Goal: Task Accomplishment & Management: Manage account settings

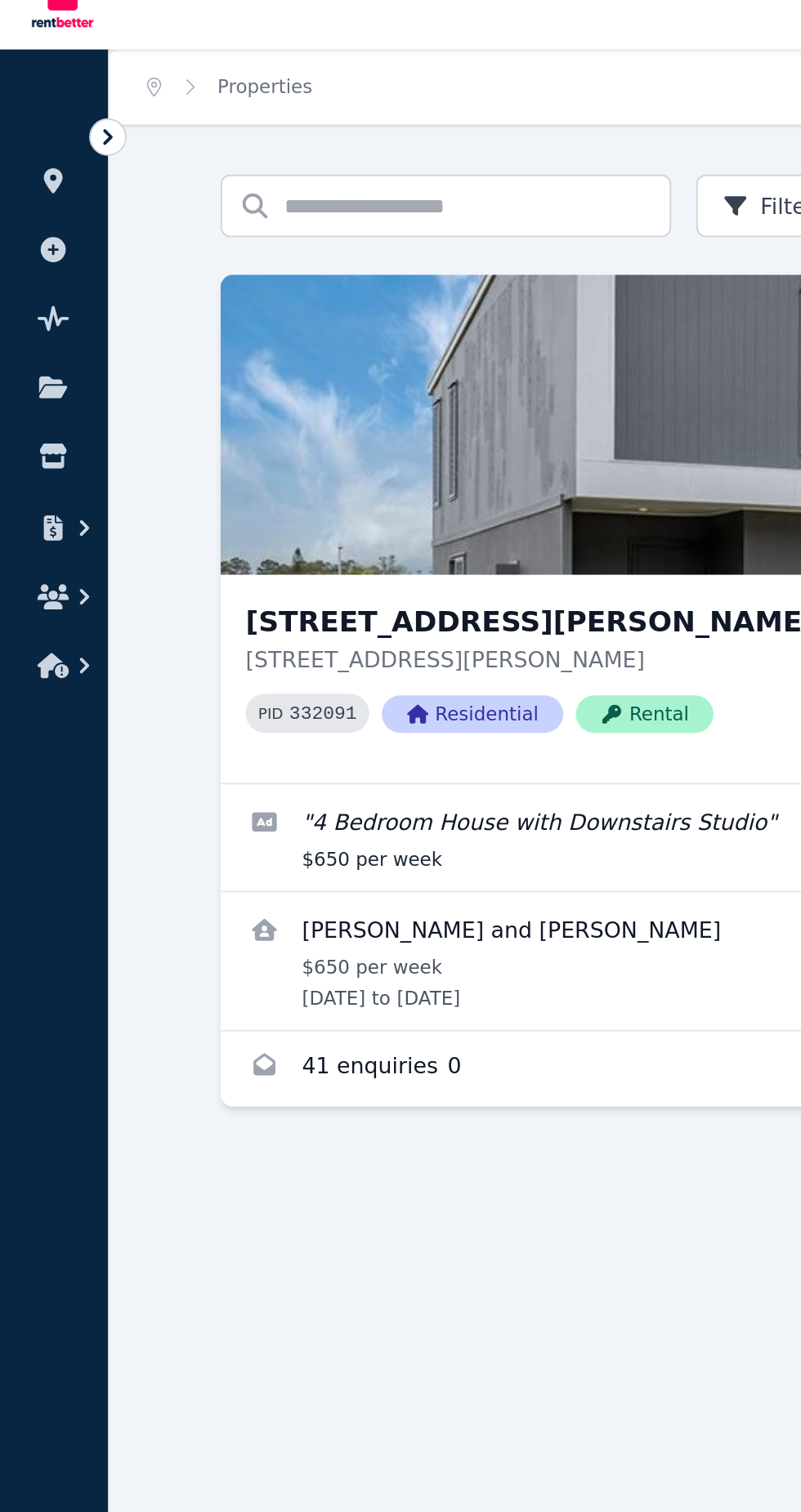
click at [57, 98] on icon at bounding box center [57, 98] width 17 height 17
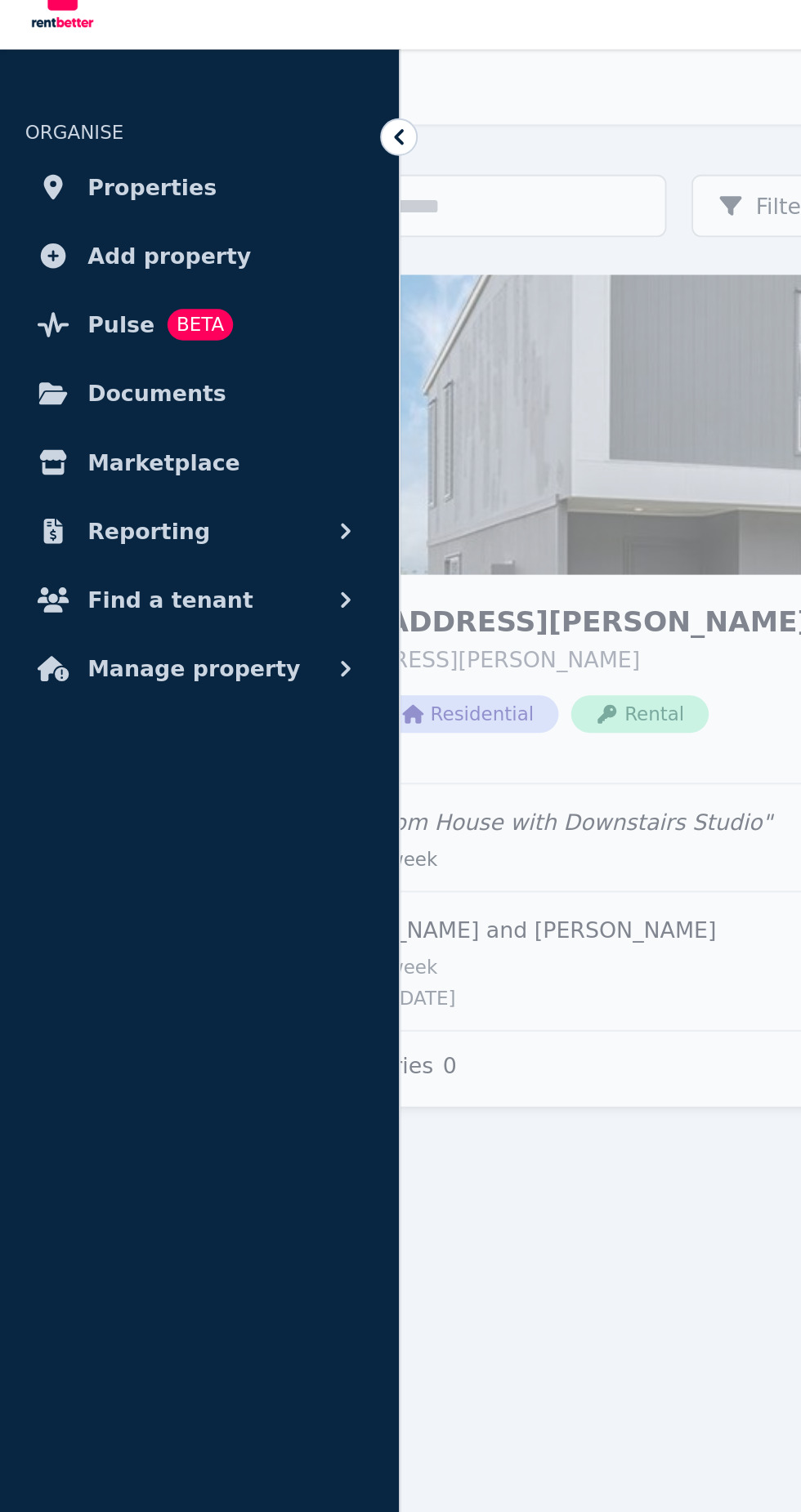
click at [209, 93] on icon at bounding box center [209, 98] width 17 height 17
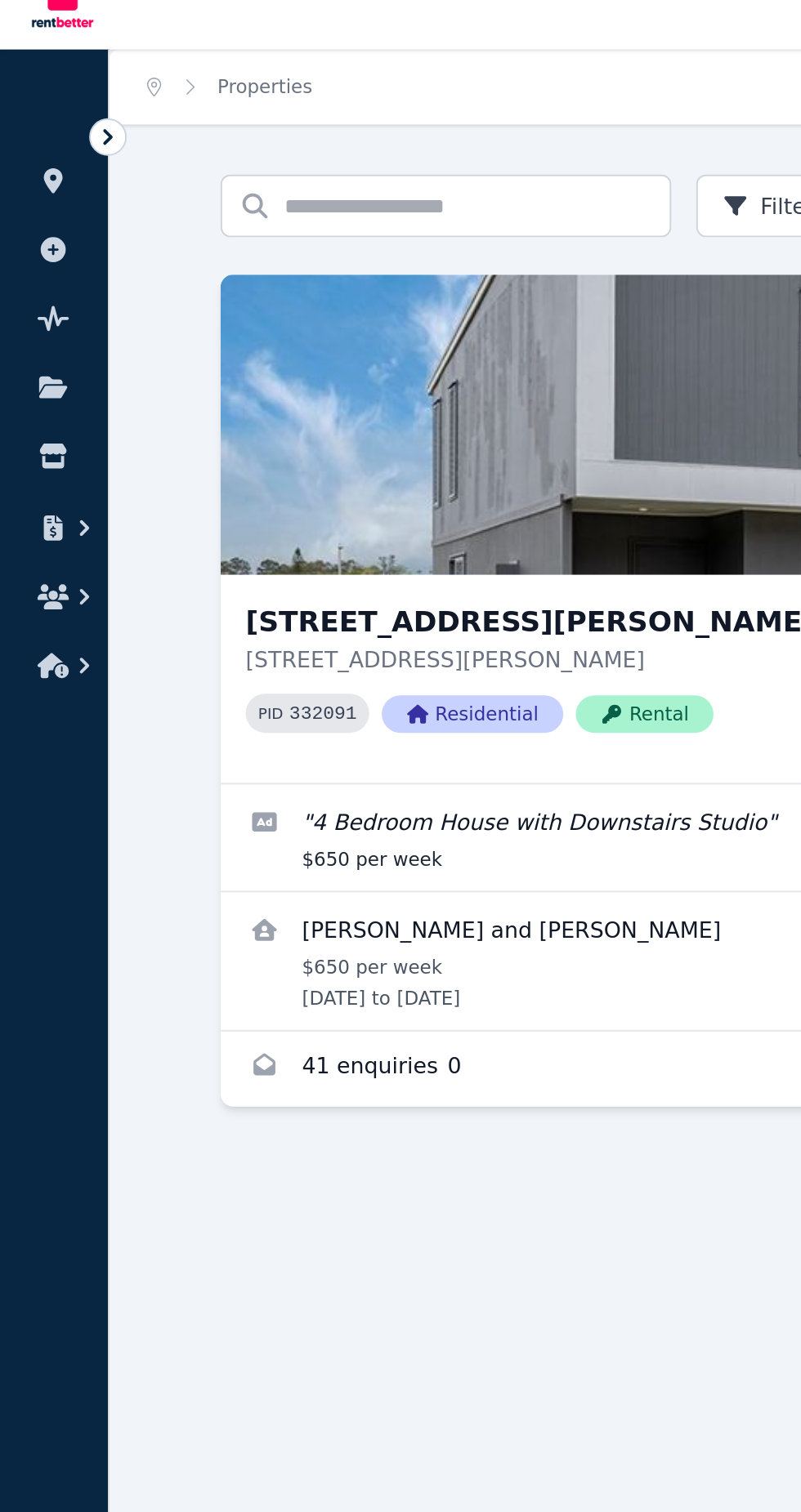
click at [57, 98] on icon at bounding box center [57, 98] width 17 height 17
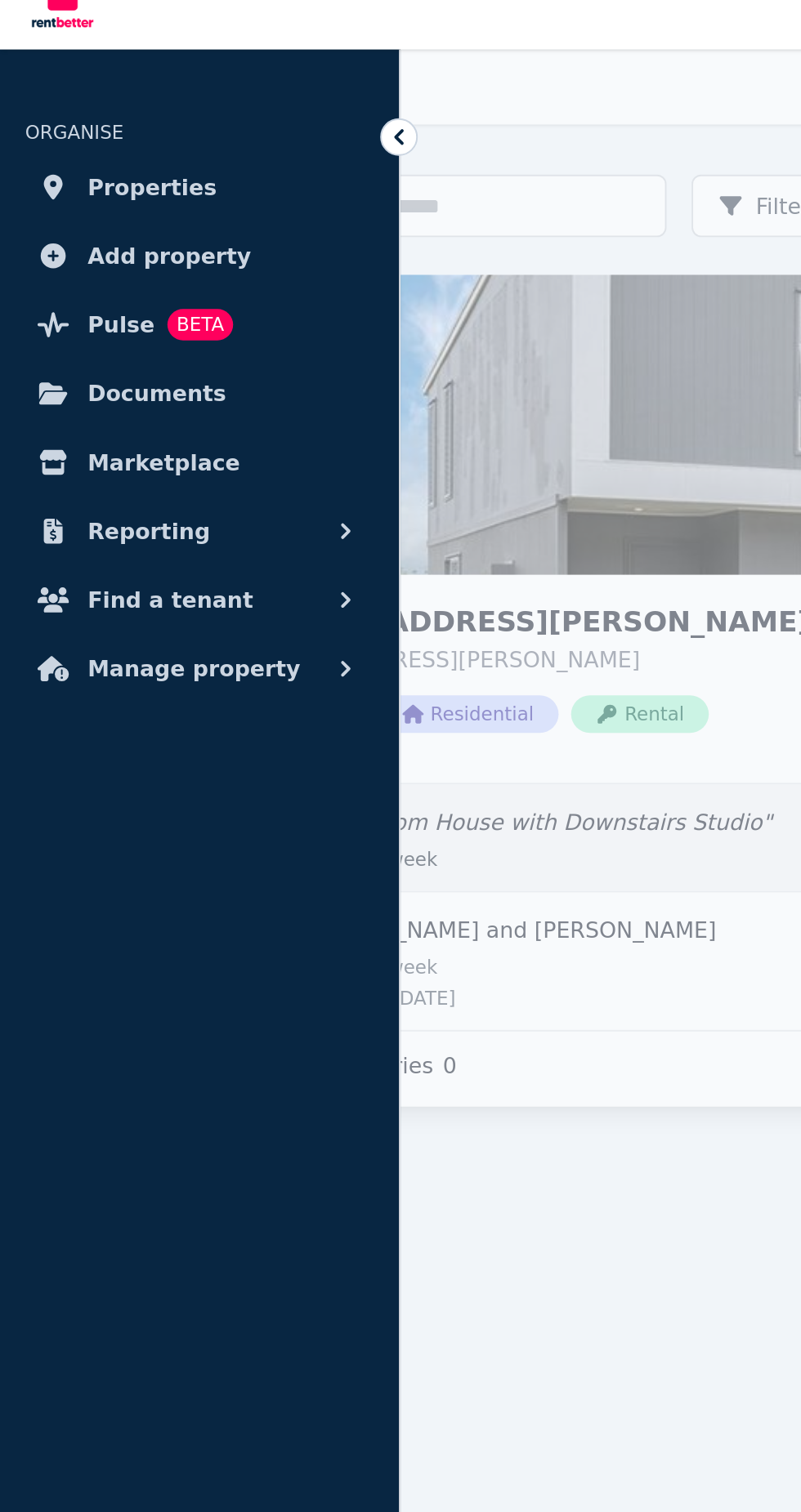
click at [330, 475] on link "Edit listing: 4 Bedroom House with Downstairs Studio" at bounding box center [426, 464] width 627 height 56
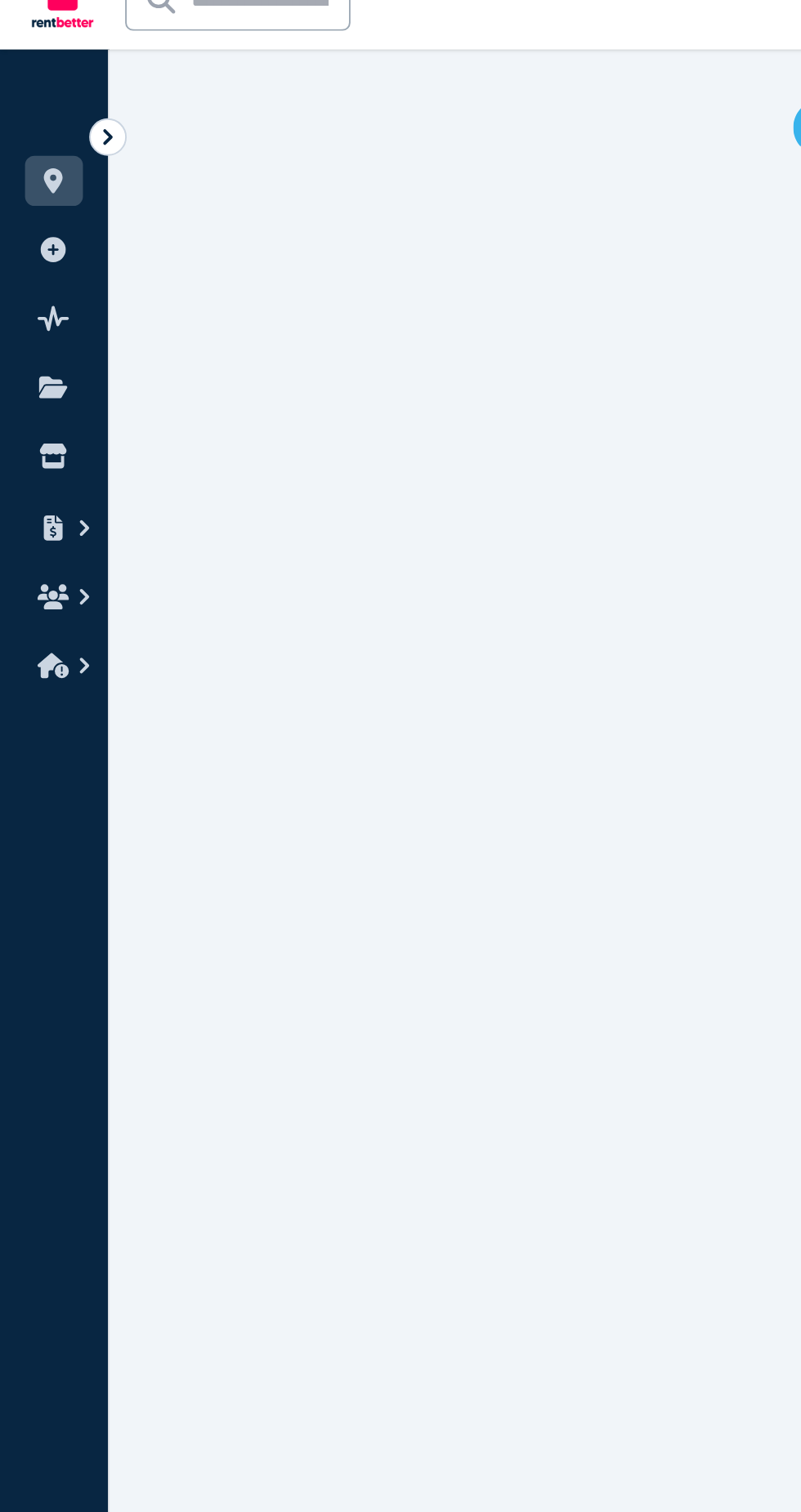
select select "**********"
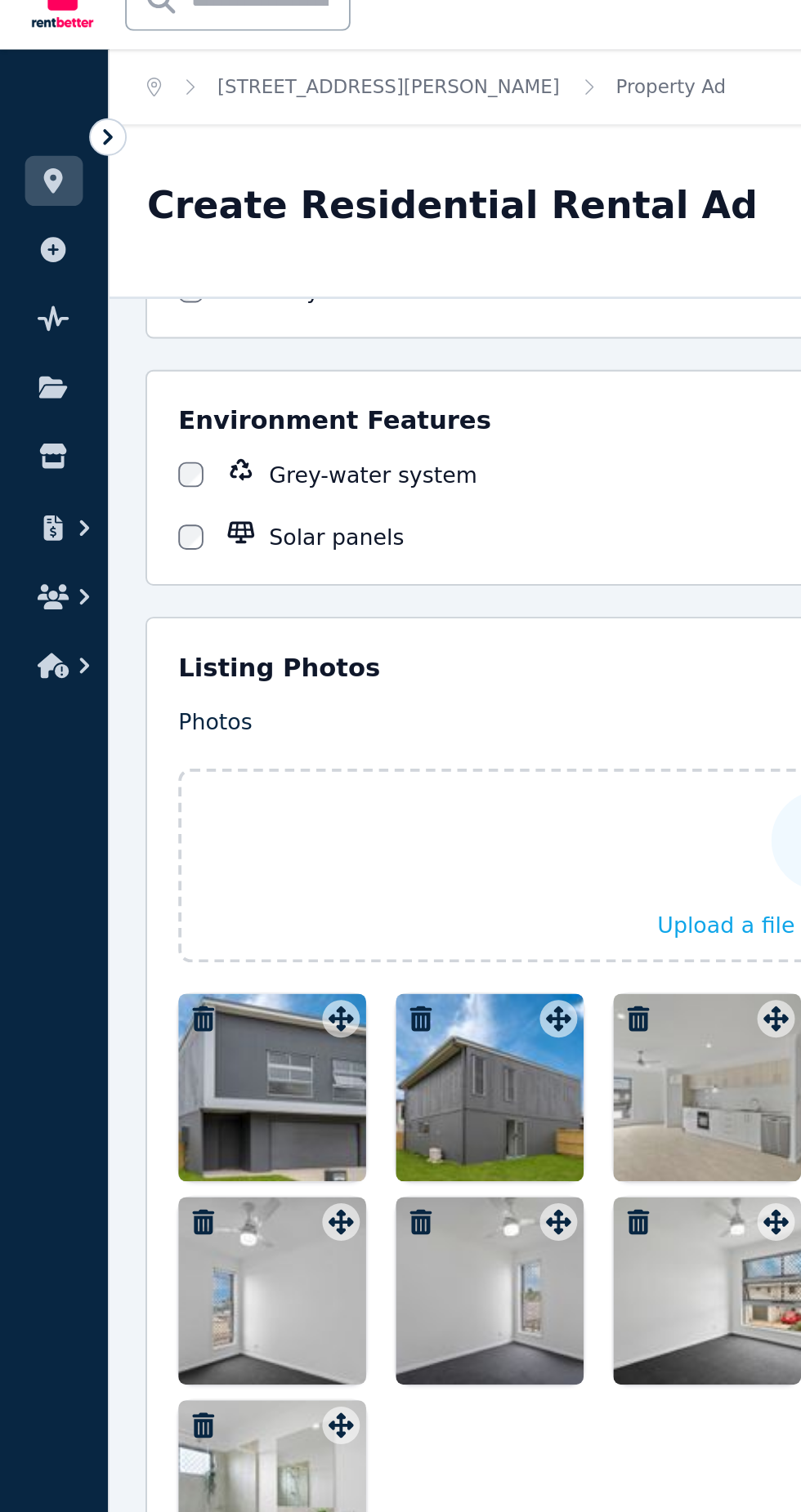
scroll to position [1571, 0]
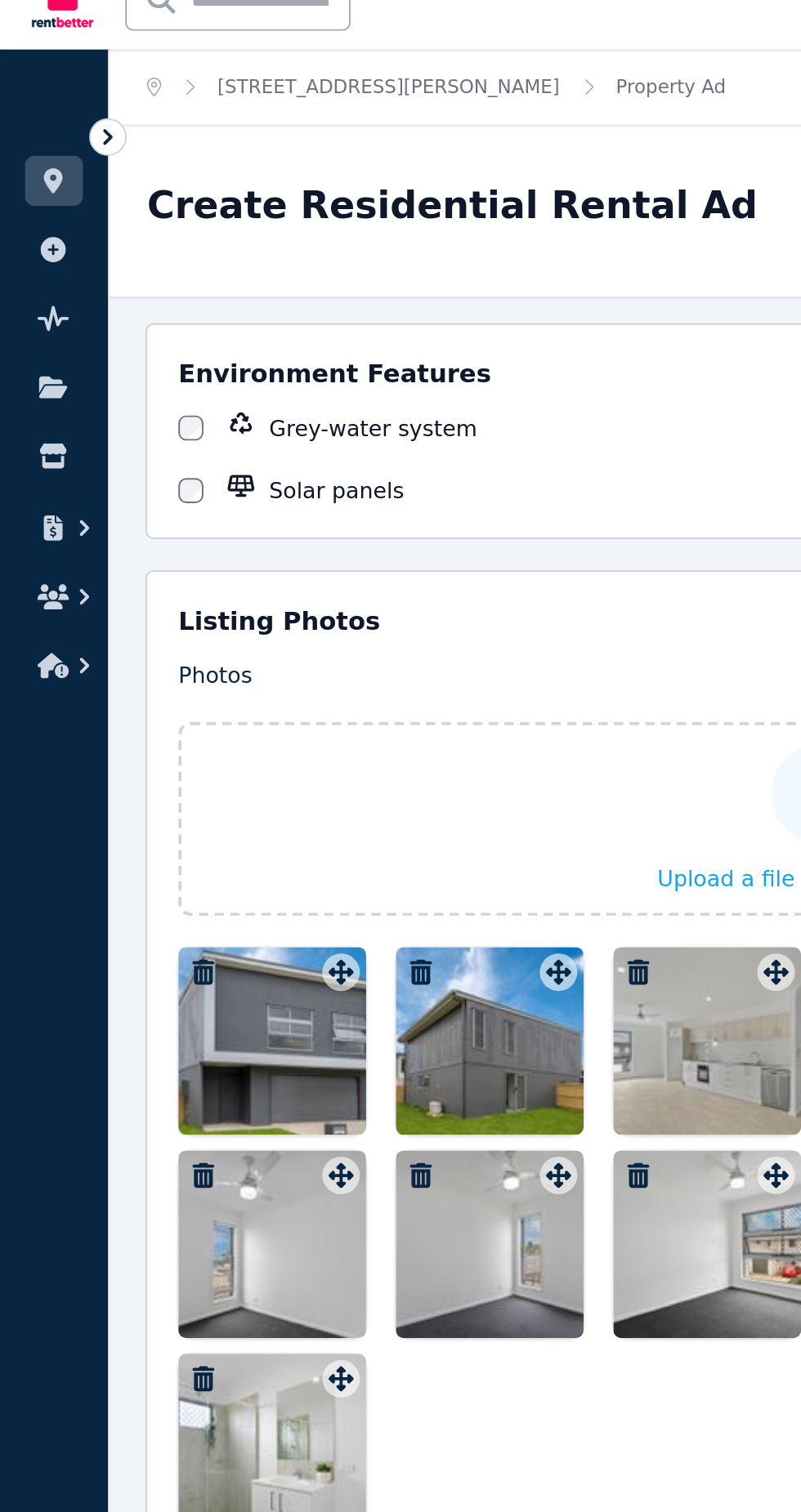
click at [57, 98] on icon at bounding box center [57, 98] width 17 height 17
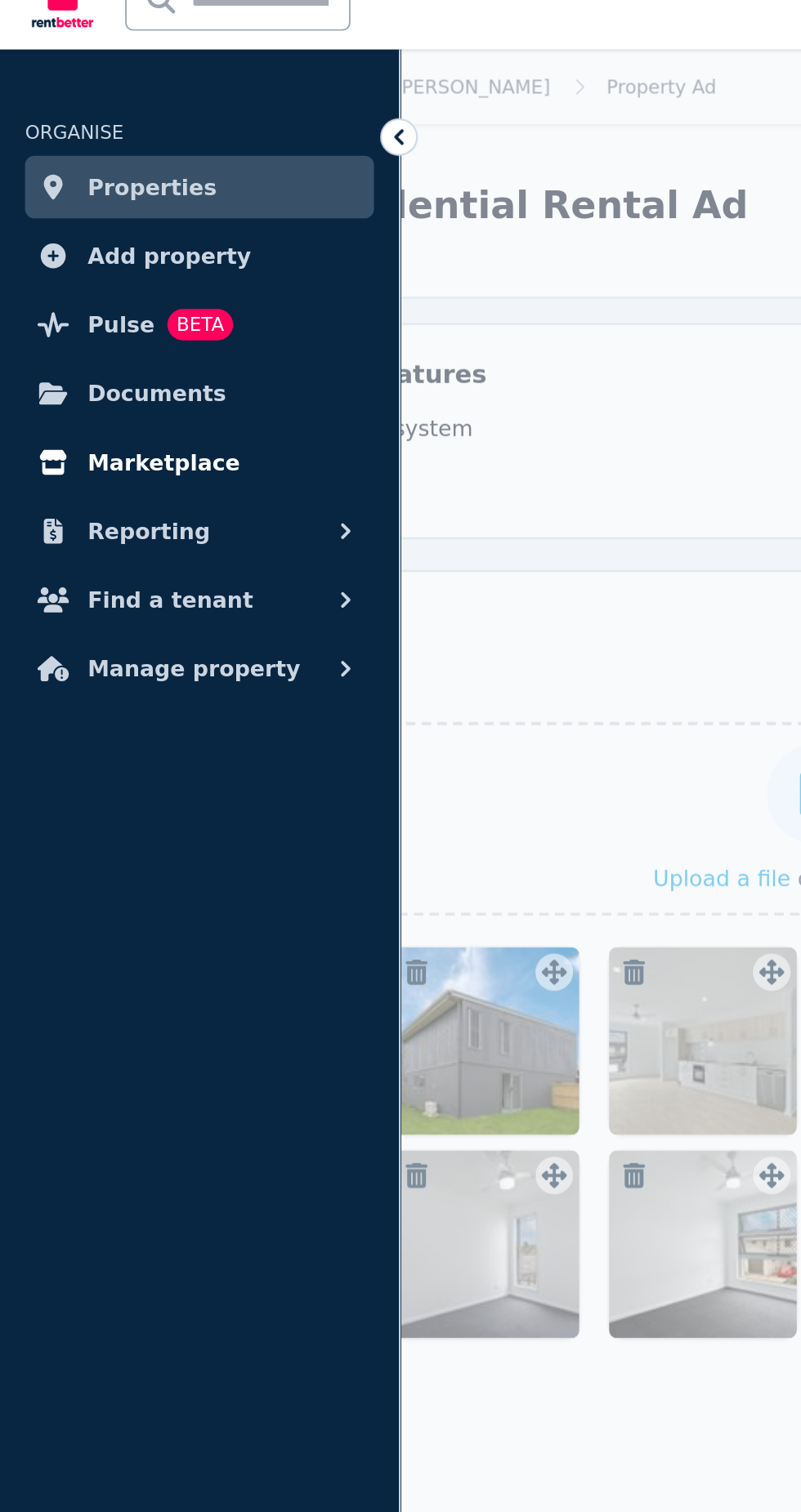
click at [108, 274] on span "Marketplace" at bounding box center [85, 268] width 79 height 20
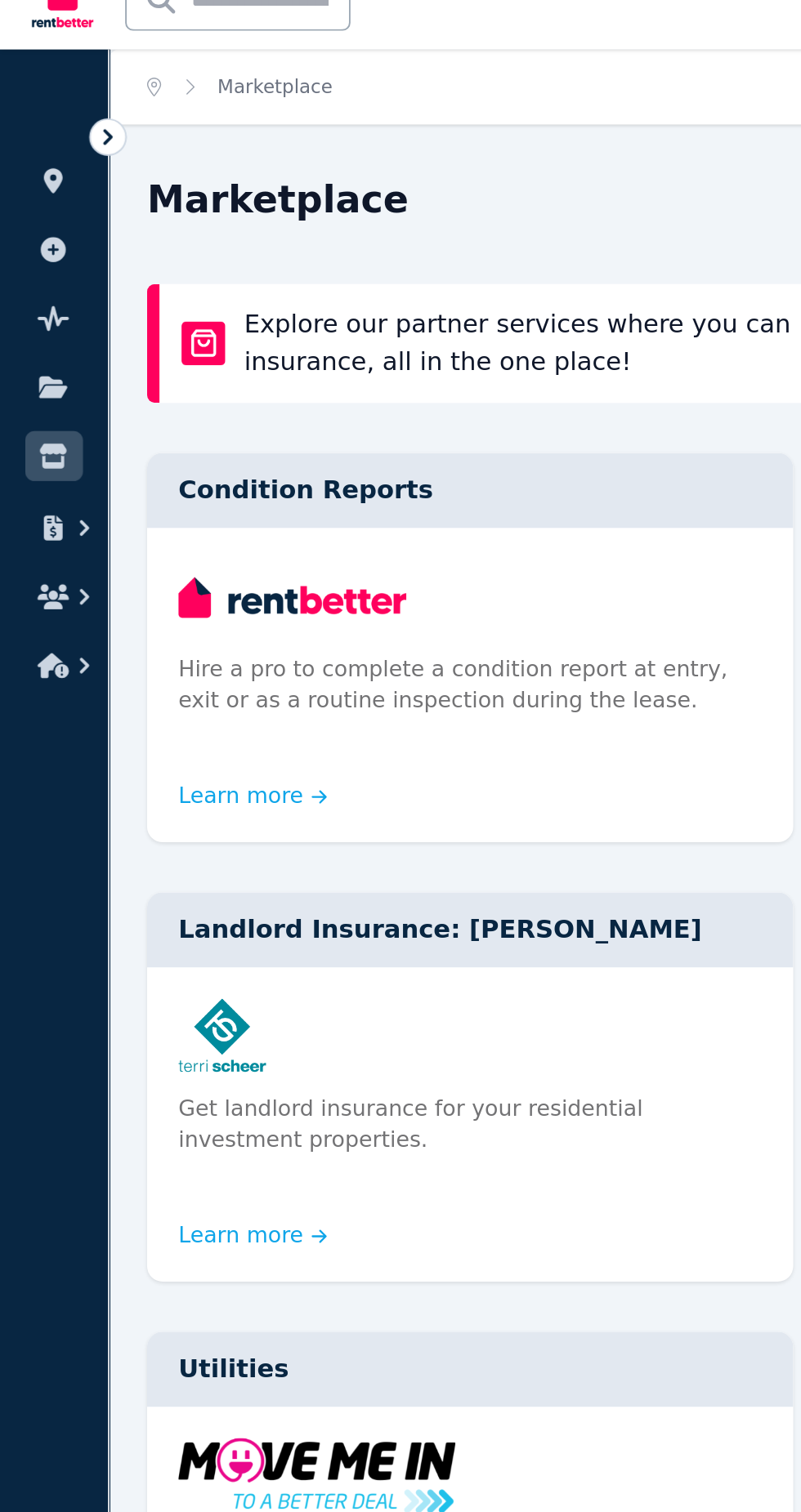
click at [57, 98] on icon at bounding box center [57, 98] width 5 height 8
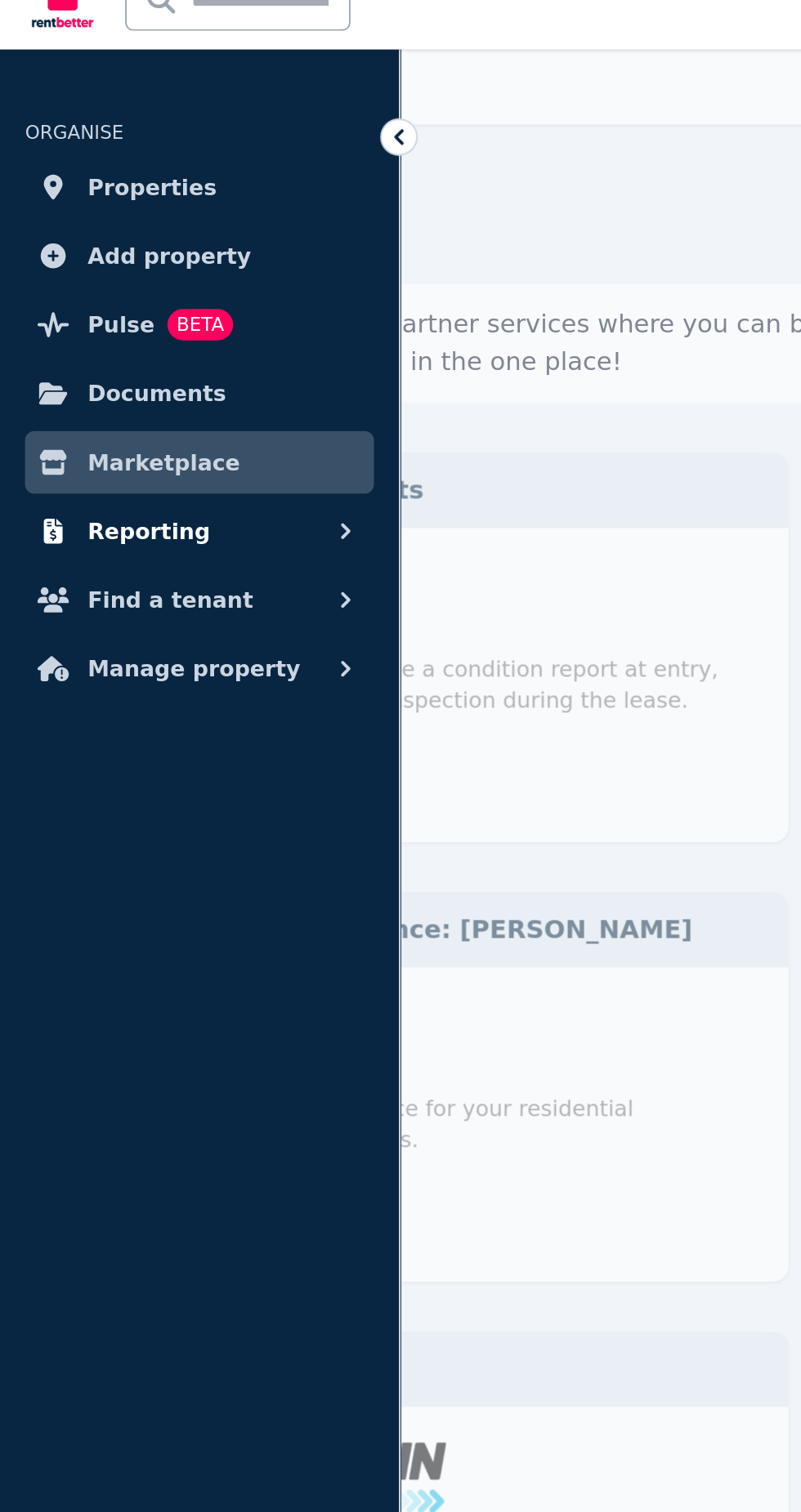
click at [133, 313] on button "Reporting" at bounding box center [104, 304] width 182 height 33
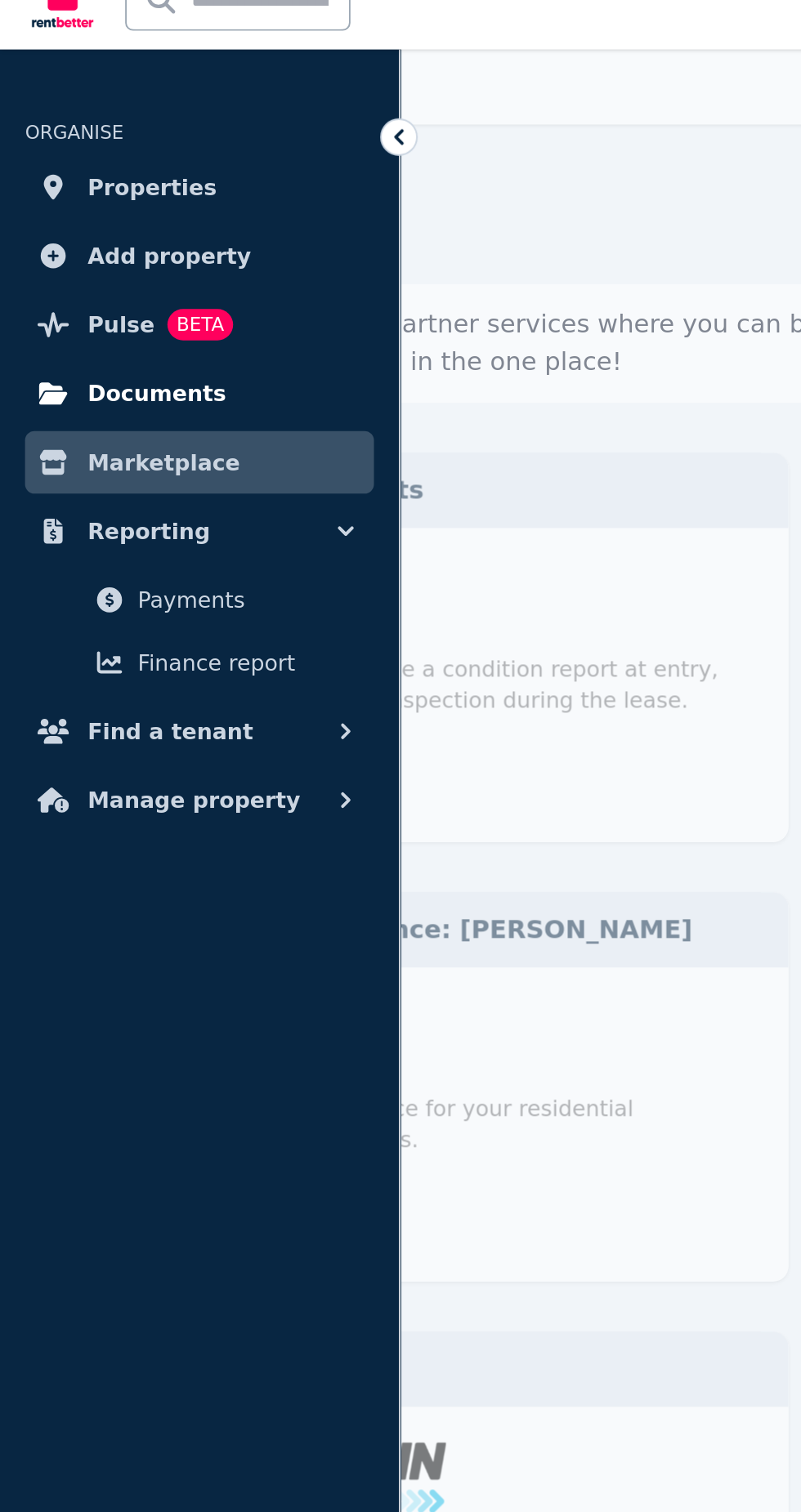
click at [138, 228] on link "Documents" at bounding box center [104, 232] width 182 height 33
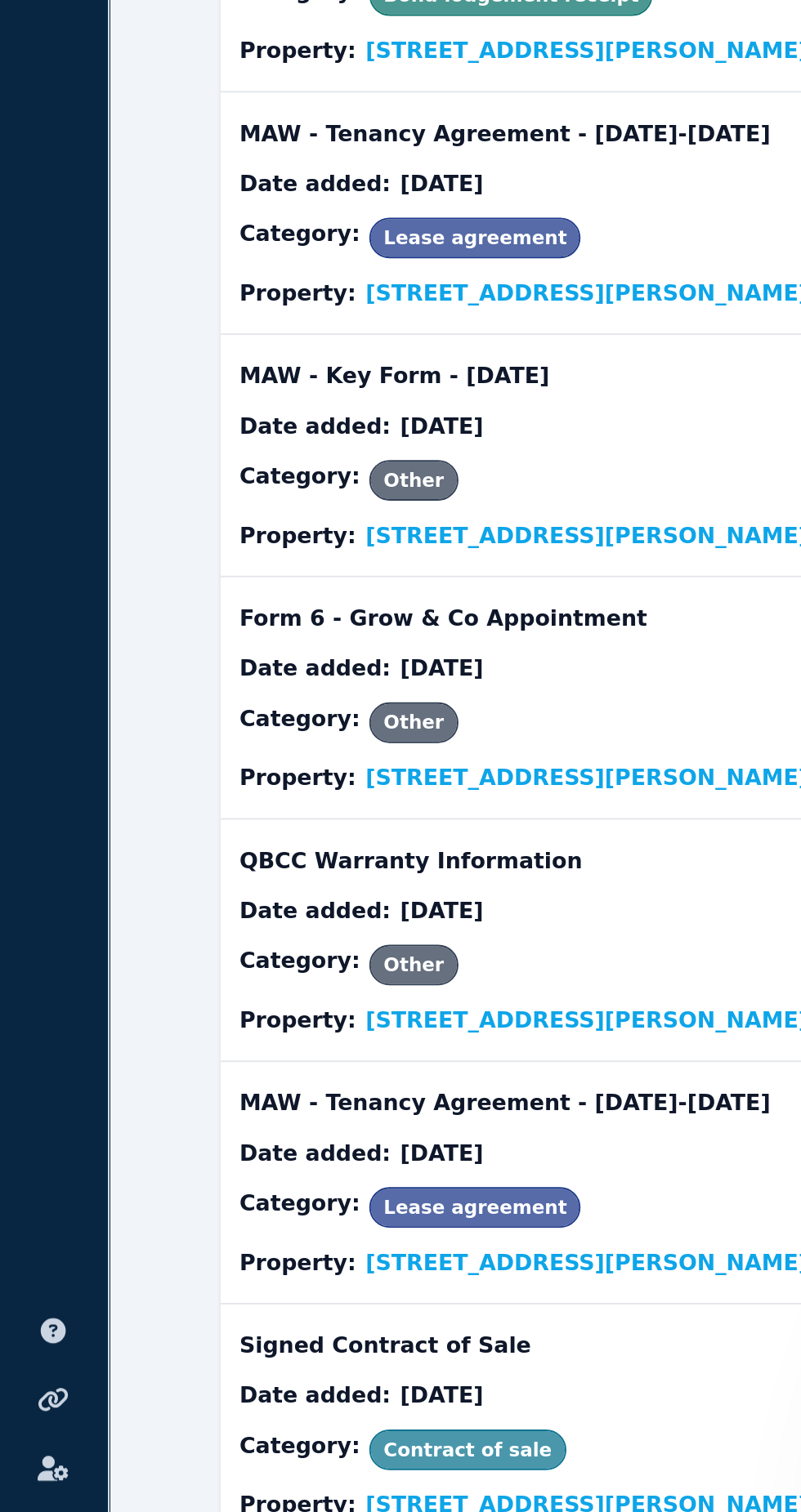
scroll to position [1987, 0]
